Goal: Check status: Check status

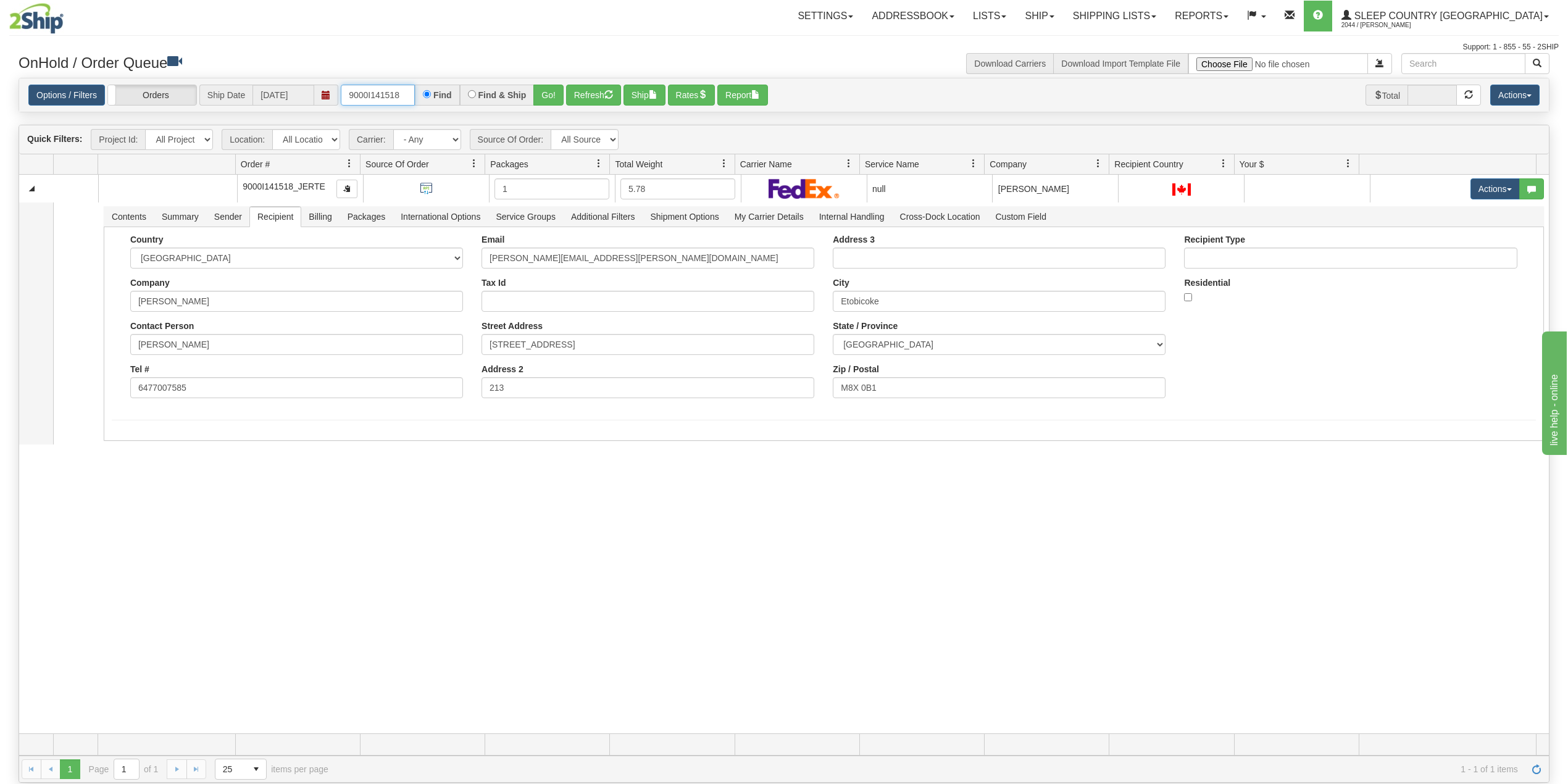
click at [378, 89] on input "9000I141518" at bounding box center [377, 95] width 74 height 21
paste input "2851"
type input "9000I142851"
click at [557, 94] on button "Go!" at bounding box center [549, 95] width 30 height 21
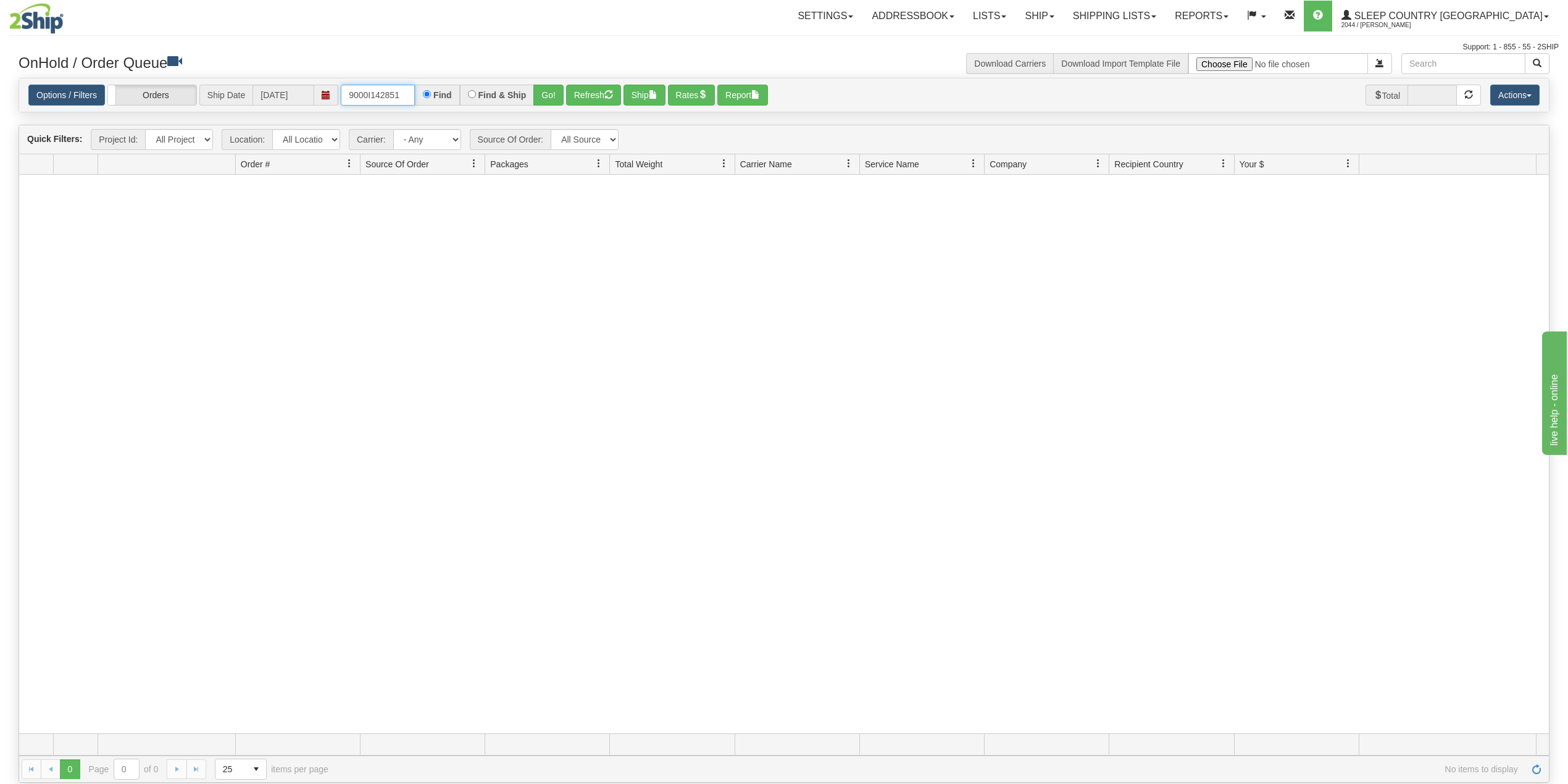
click at [406, 98] on input "9000I142851" at bounding box center [377, 95] width 74 height 21
click at [1148, 19] on link "Shipping lists" at bounding box center [1115, 16] width 102 height 31
click at [1129, 45] on span "Current Shipments" at bounding box center [1093, 43] width 72 height 10
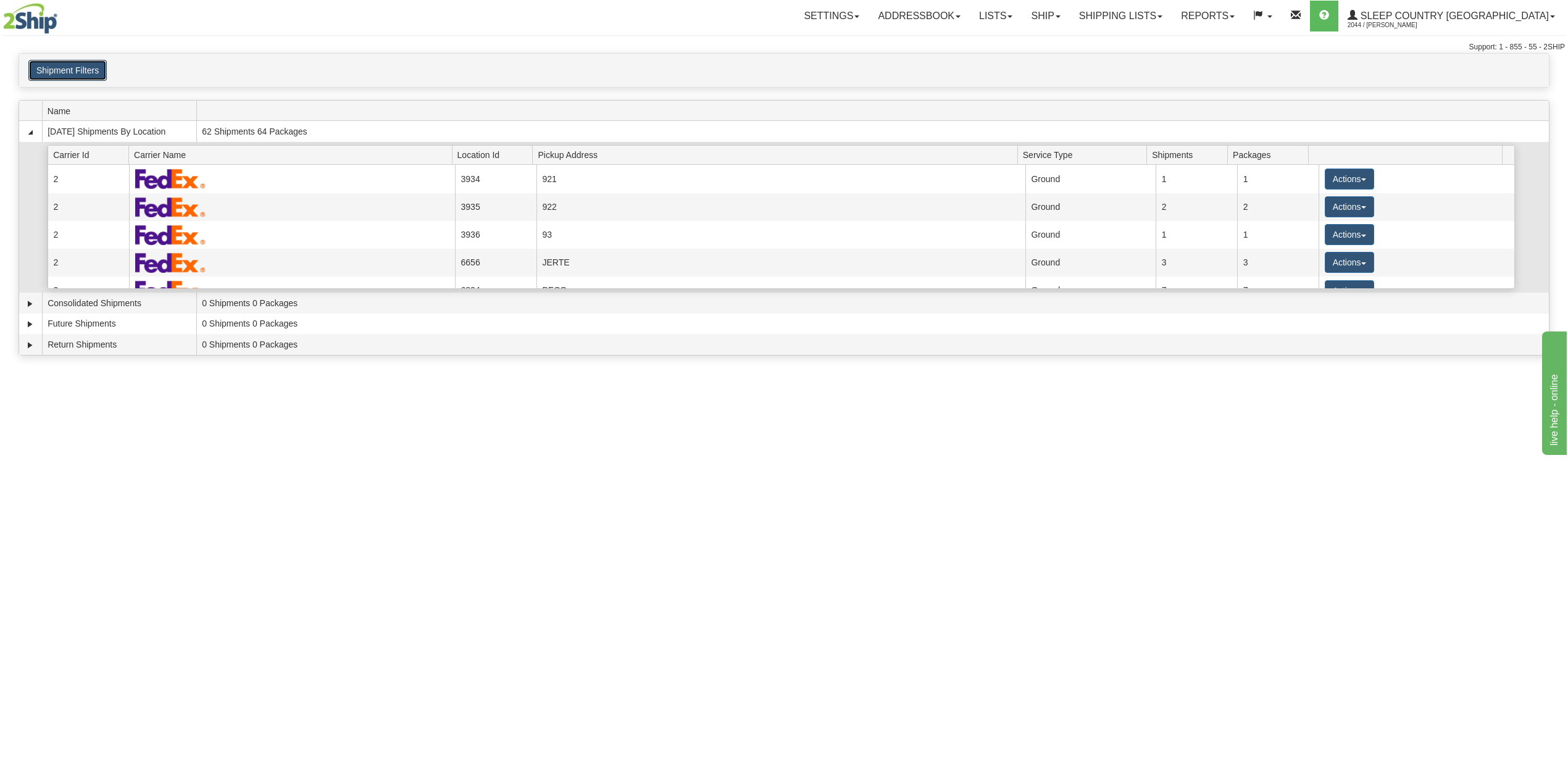
drag, startPoint x: 73, startPoint y: 72, endPoint x: 131, endPoint y: 157, distance: 102.9
click at [74, 72] on button "Shipment Filters" at bounding box center [67, 71] width 79 height 21
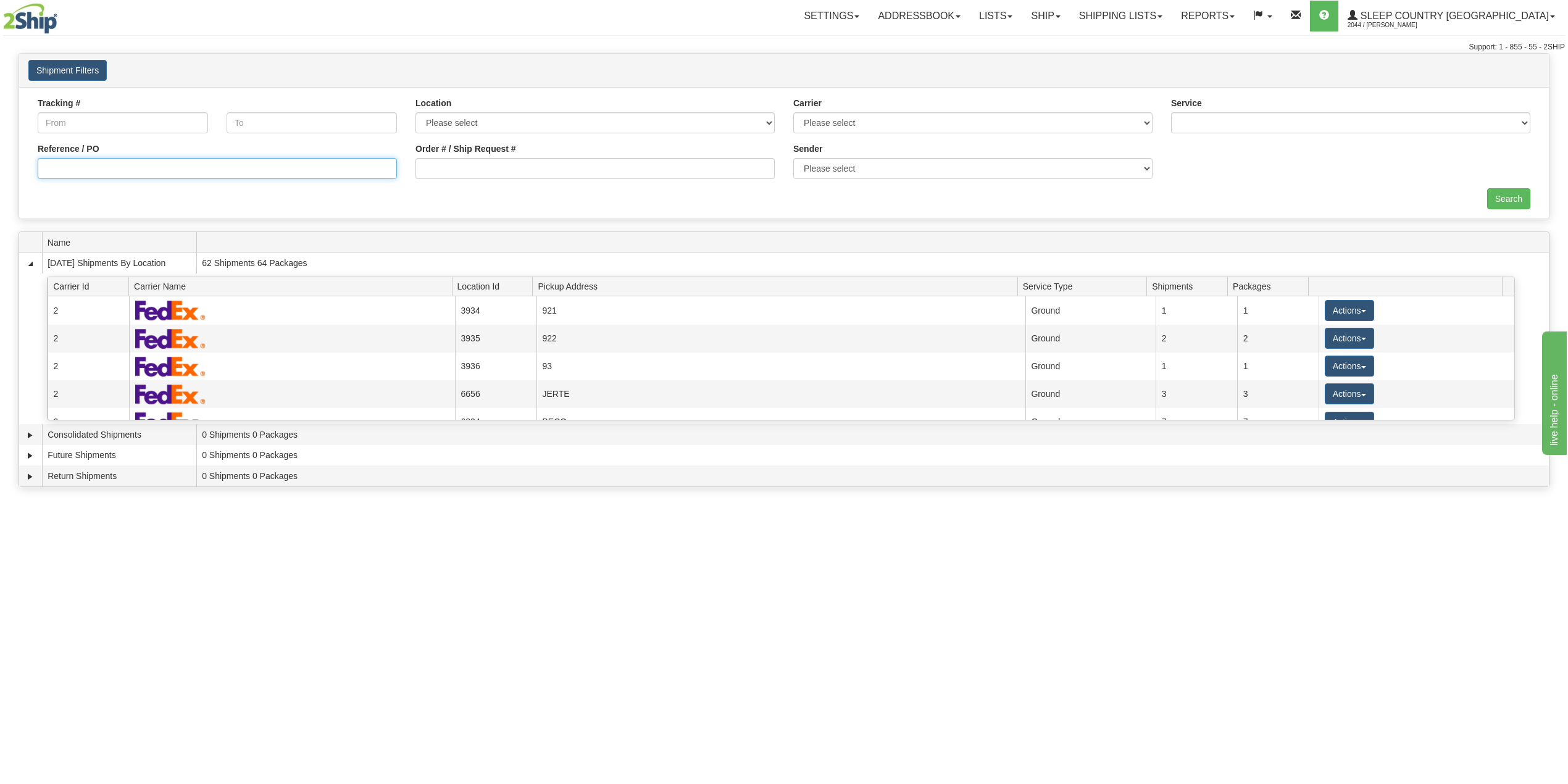
click at [122, 174] on input "Reference / PO" at bounding box center [217, 169] width 359 height 21
paste input "9000I142851"
type input "9000I142851"
click at [1493, 200] on input "Search" at bounding box center [1509, 199] width 43 height 21
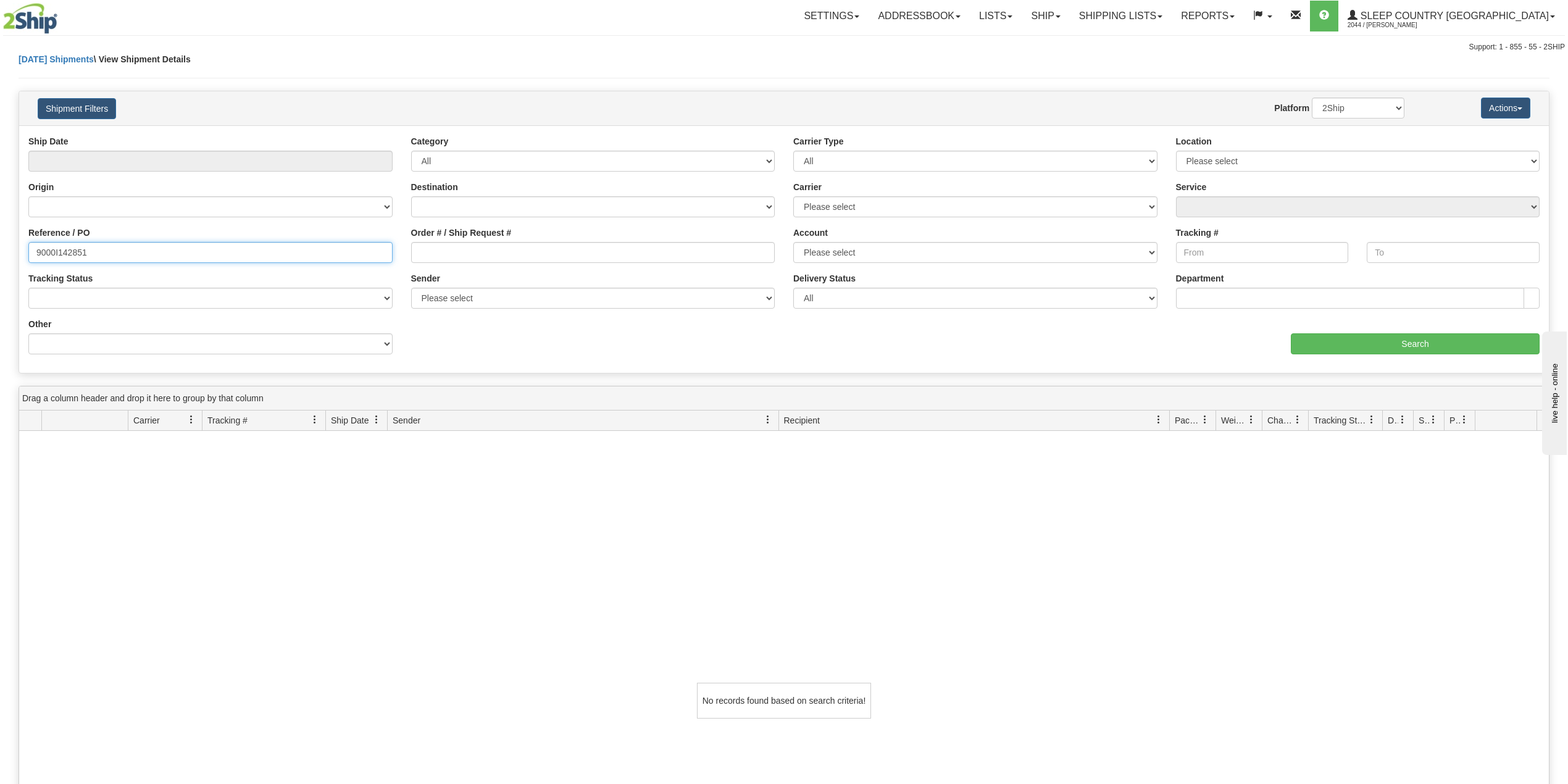
click at [135, 260] on input "9000I142851" at bounding box center [210, 253] width 364 height 21
click at [1171, 17] on link "Shipping lists" at bounding box center [1120, 16] width 102 height 31
click at [1146, 55] on span "Search Shipment History" at bounding box center [1111, 59] width 96 height 10
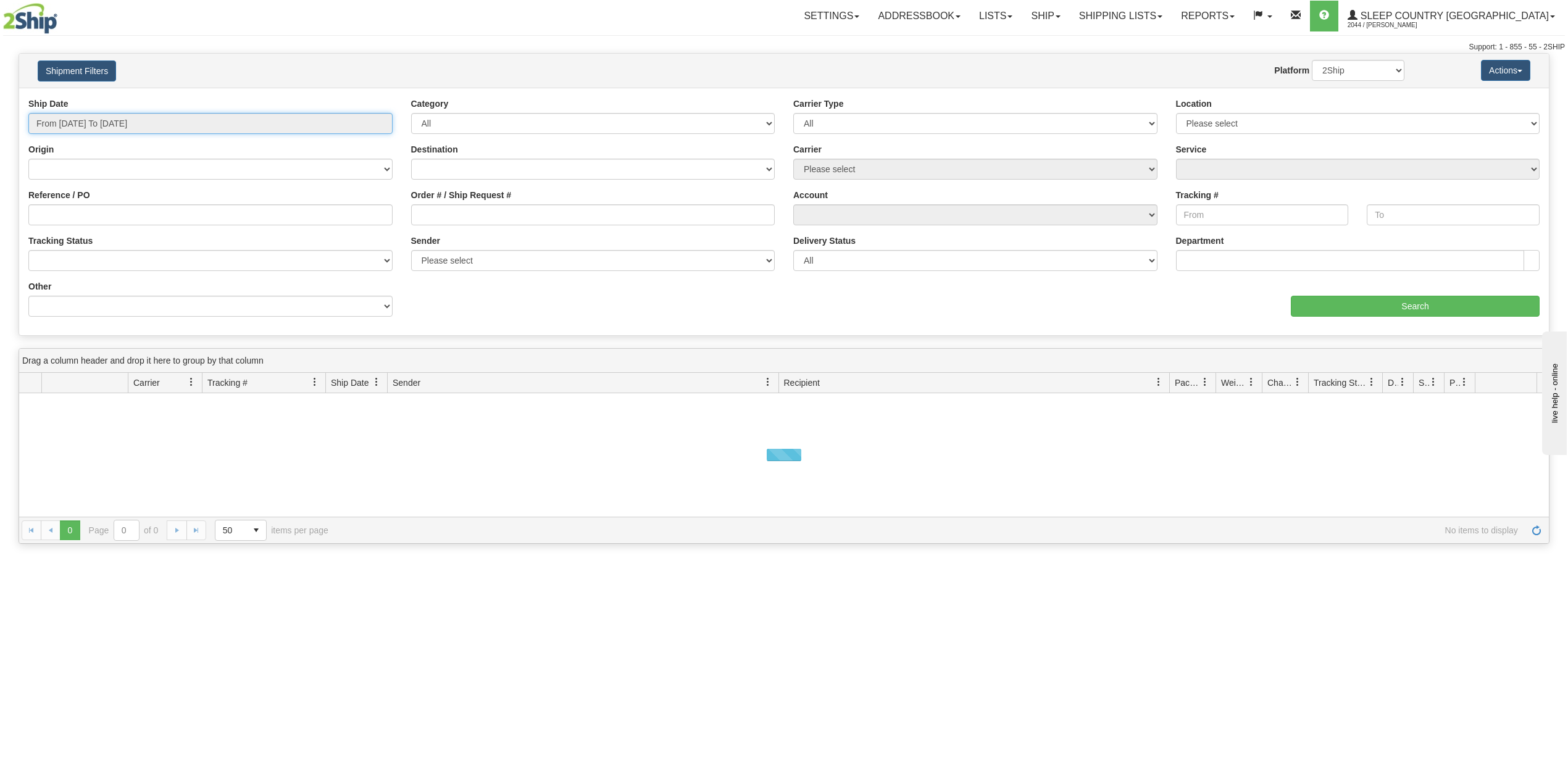
click at [121, 129] on input "From 10/01/2025 To 10/02/2025" at bounding box center [210, 124] width 364 height 21
click at [88, 212] on li "Last 30 Days" at bounding box center [83, 212] width 98 height 17
type input "From 09/03/2025 To 10/02/2025"
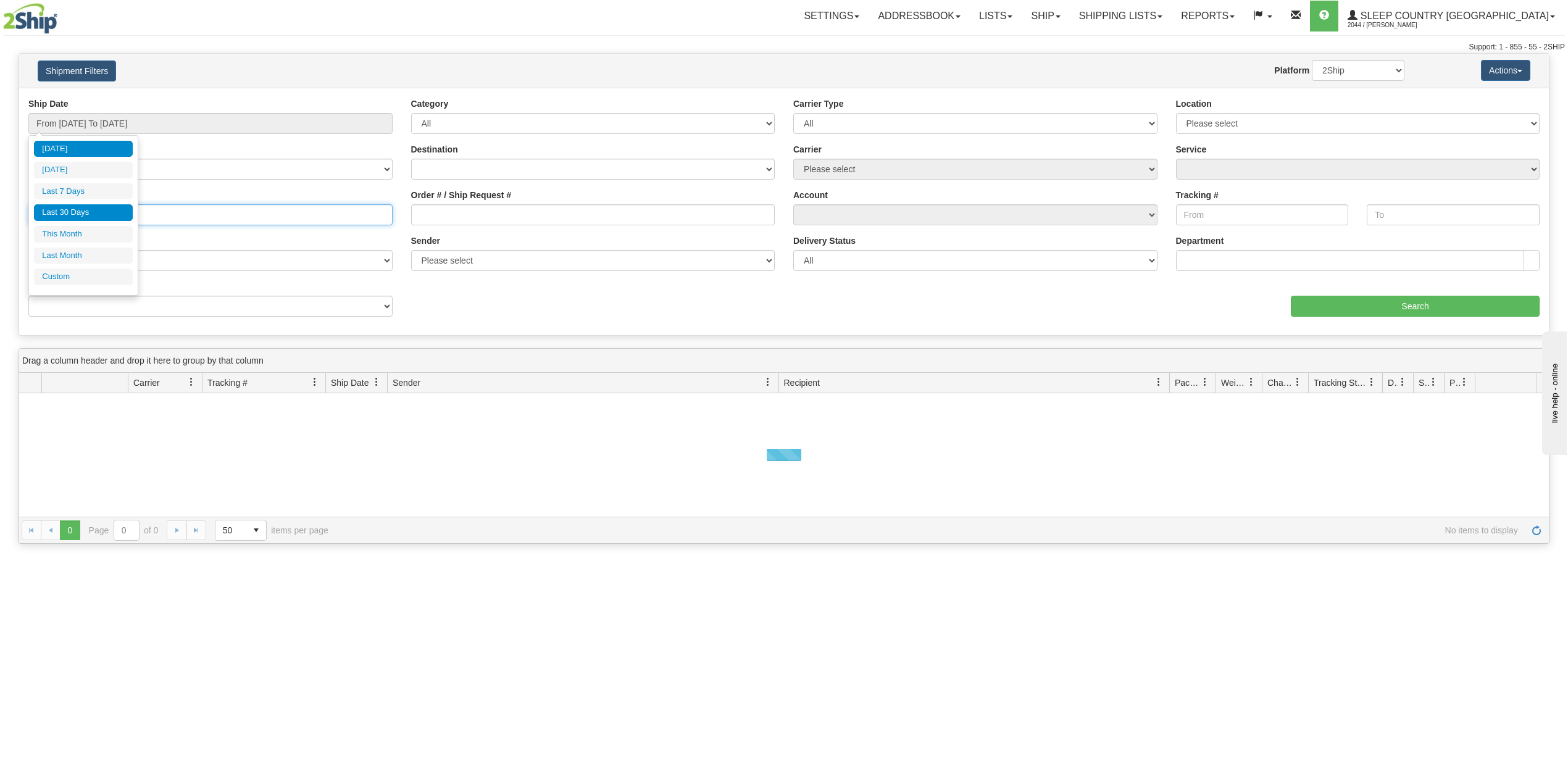
click at [88, 212] on input "Reference / PO" at bounding box center [210, 215] width 364 height 21
paste input "9000I142851"
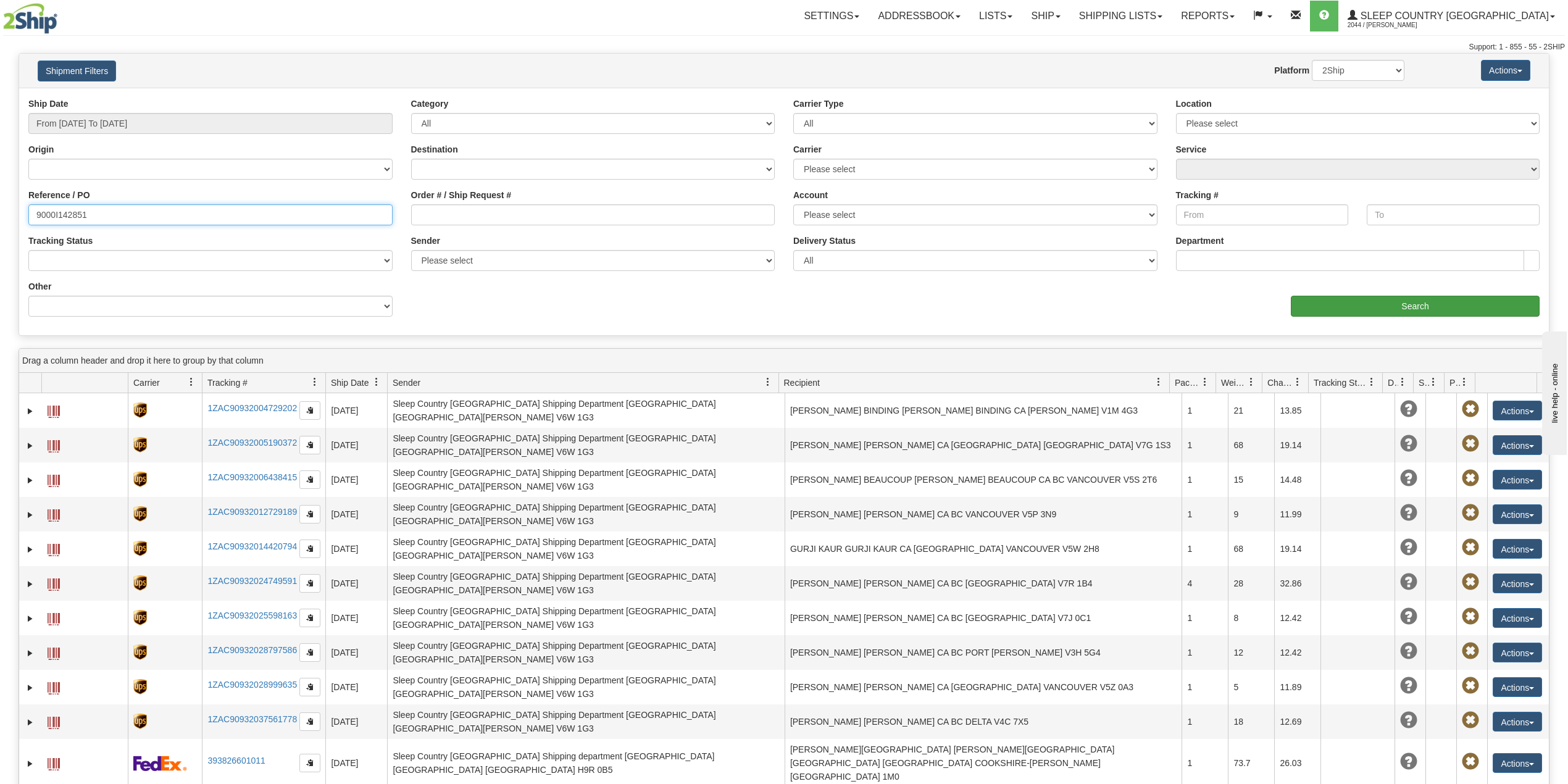
type input "9000I142851"
drag, startPoint x: 1396, startPoint y: 297, endPoint x: 1386, endPoint y: 296, distance: 10.0
click at [1386, 296] on input "Search" at bounding box center [1415, 306] width 249 height 21
